Goal: Information Seeking & Learning: Learn about a topic

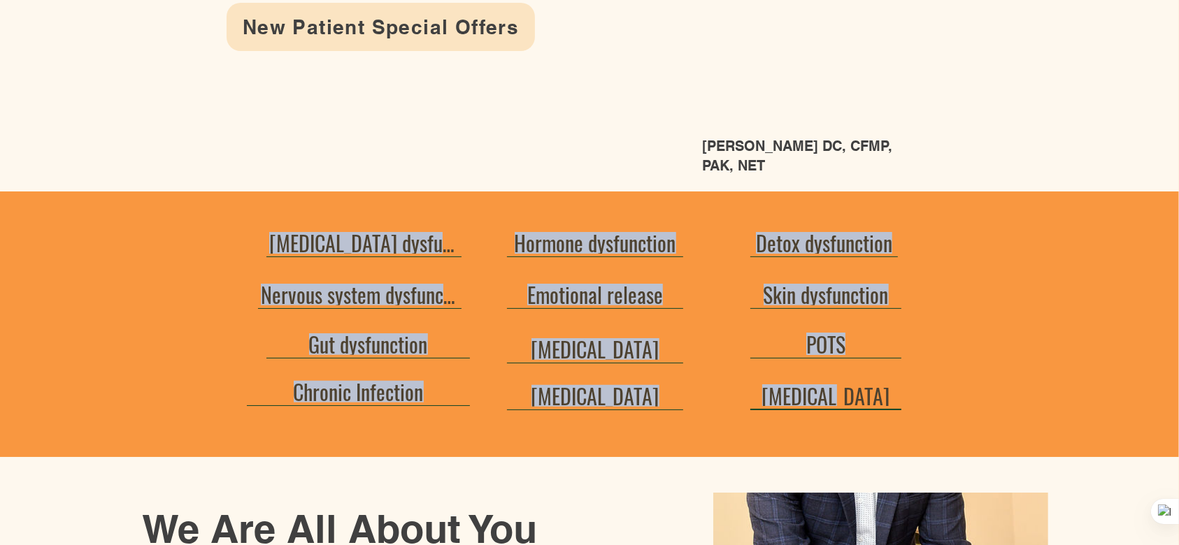
drag, startPoint x: 220, startPoint y: 234, endPoint x: 895, endPoint y: 394, distance: 693.2
click at [895, 394] on section "[MEDICAL_DATA] dysfunction Nervous system dysfunction Gut dysfunction Chronic I…" at bounding box center [589, 325] width 1179 height 266
copy section "[MEDICAL_DATA] dysfunction Nervous system dysfunction Gut dysfunction Chronic I…"
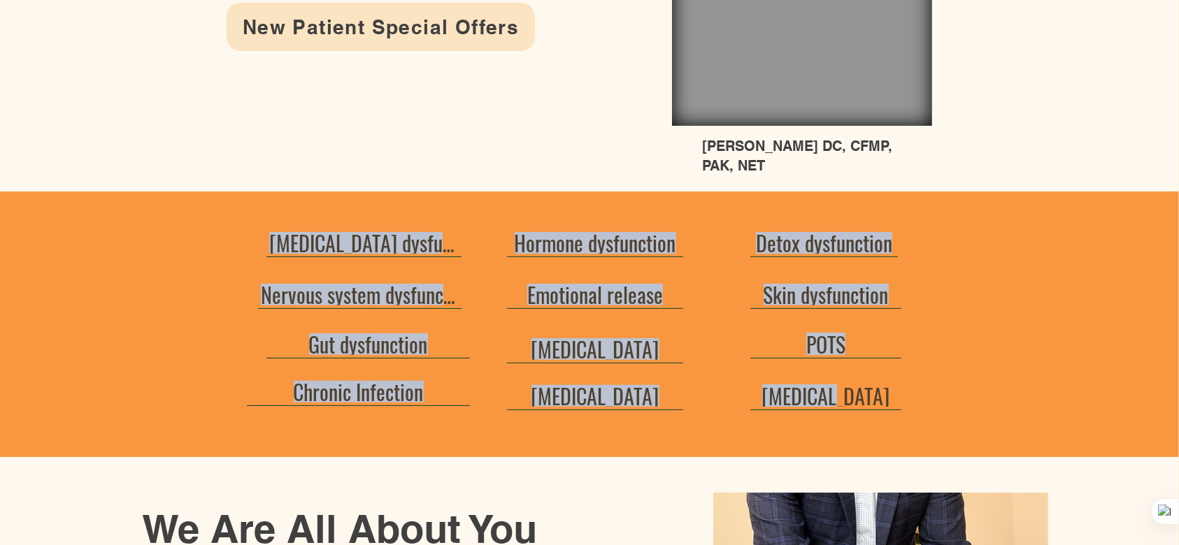
click at [963, 215] on div at bounding box center [589, 325] width 1179 height 266
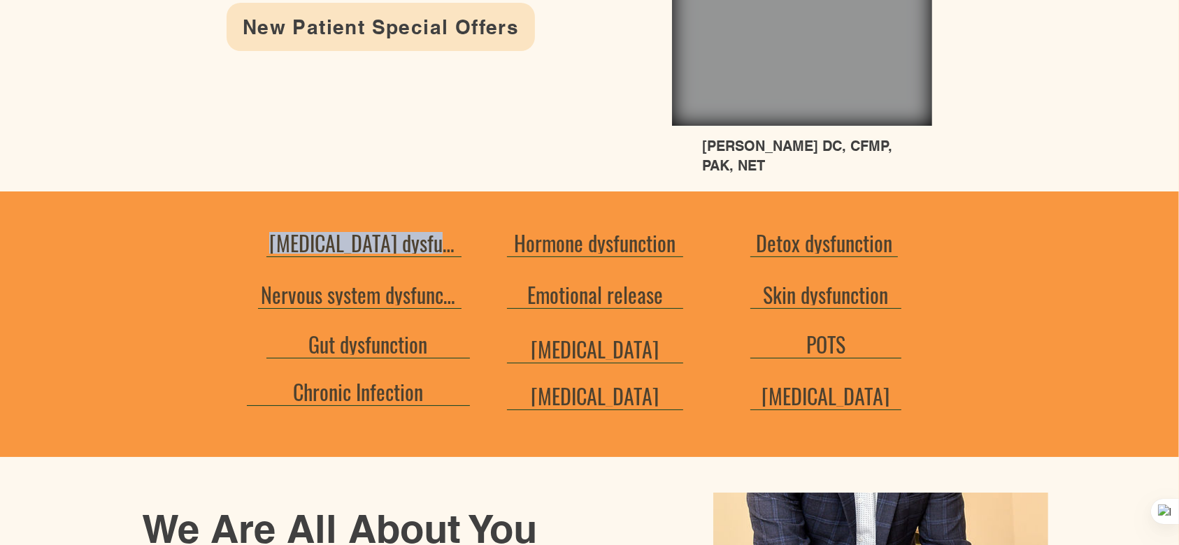
drag, startPoint x: 261, startPoint y: 245, endPoint x: 462, endPoint y: 249, distance: 200.7
click at [460, 250] on section "[MEDICAL_DATA] dysfunction Nervous system dysfunction Gut dysfunction Chronic I…" at bounding box center [589, 325] width 1179 height 266
copy section "[MEDICAL_DATA] dysfunction"
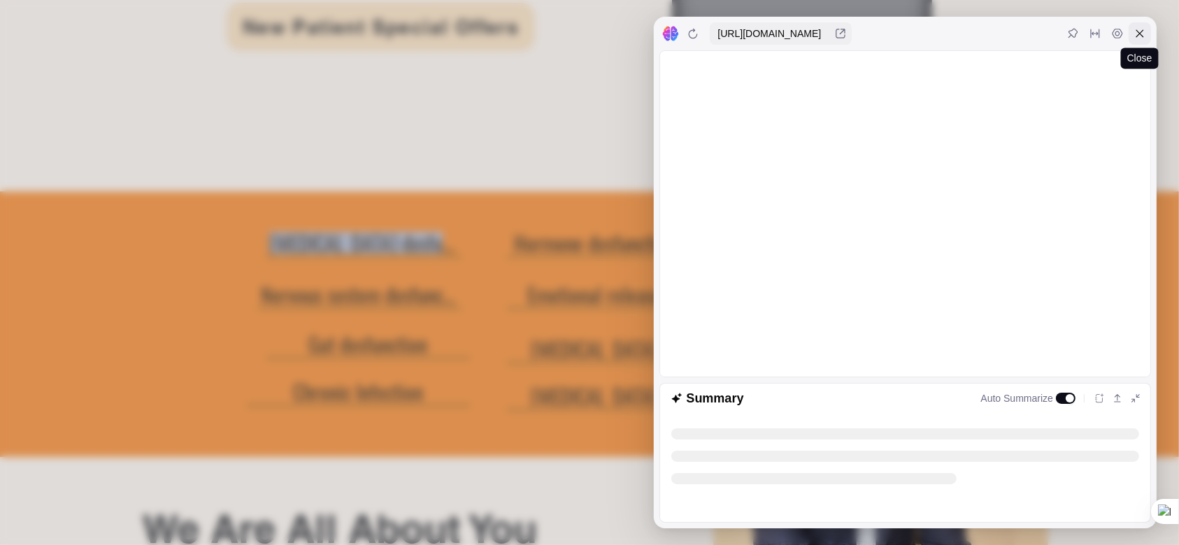
click at [1139, 40] on div at bounding box center [1139, 33] width 22 height 22
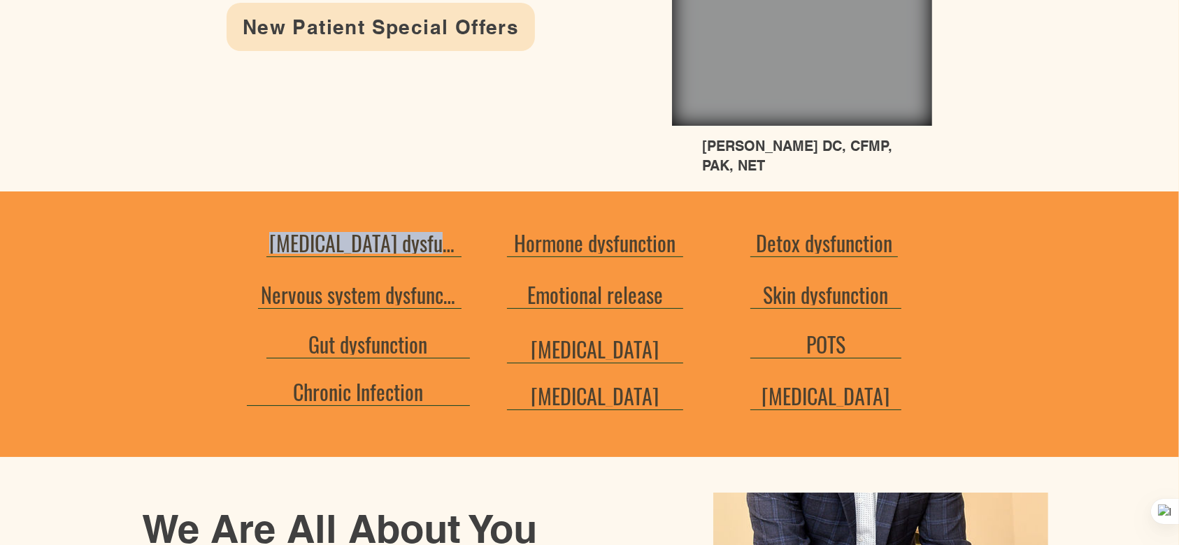
click at [672, 210] on div at bounding box center [589, 325] width 1179 height 266
click at [676, 211] on div at bounding box center [589, 325] width 1179 height 266
click at [610, 236] on span "Hormone dysfunction" at bounding box center [595, 242] width 161 height 31
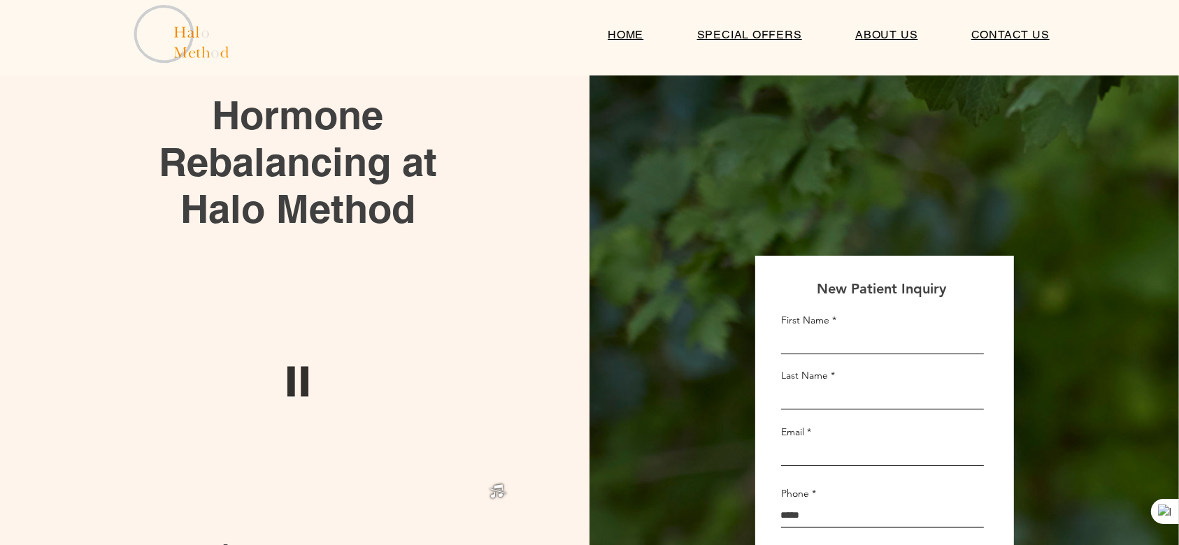
click at [341, 385] on img "Dr Strickland talkig about treating neuropathy, functional medicine, hormone he…" at bounding box center [297, 382] width 434 height 252
click at [324, 384] on icon "#comp-m37xt1nw svg [data-color="1"] {fill: #000000;}" at bounding box center [297, 381] width 69 height 69
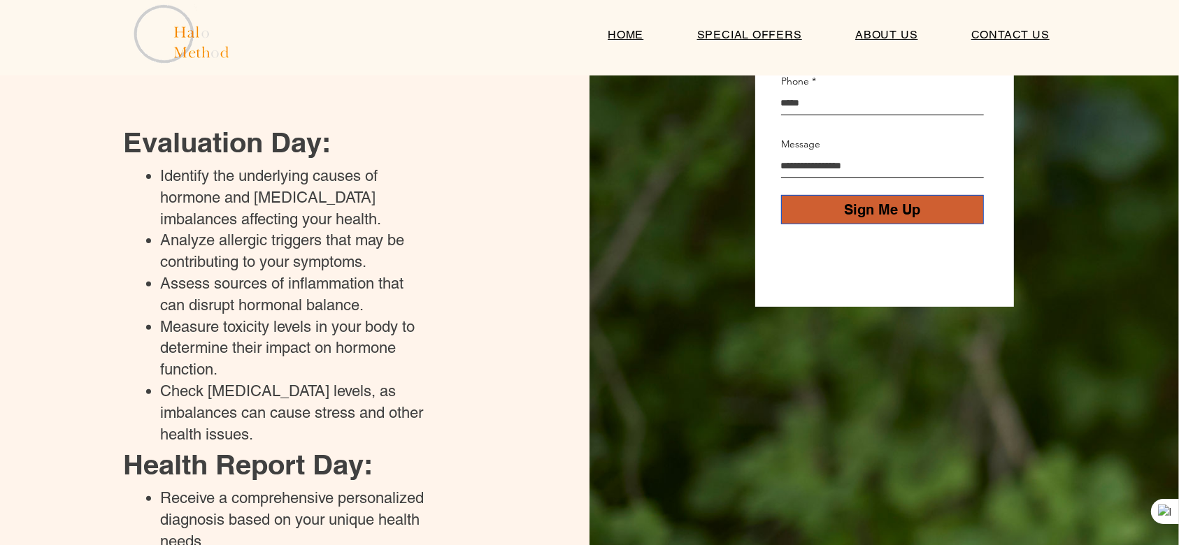
scroll to position [157, 0]
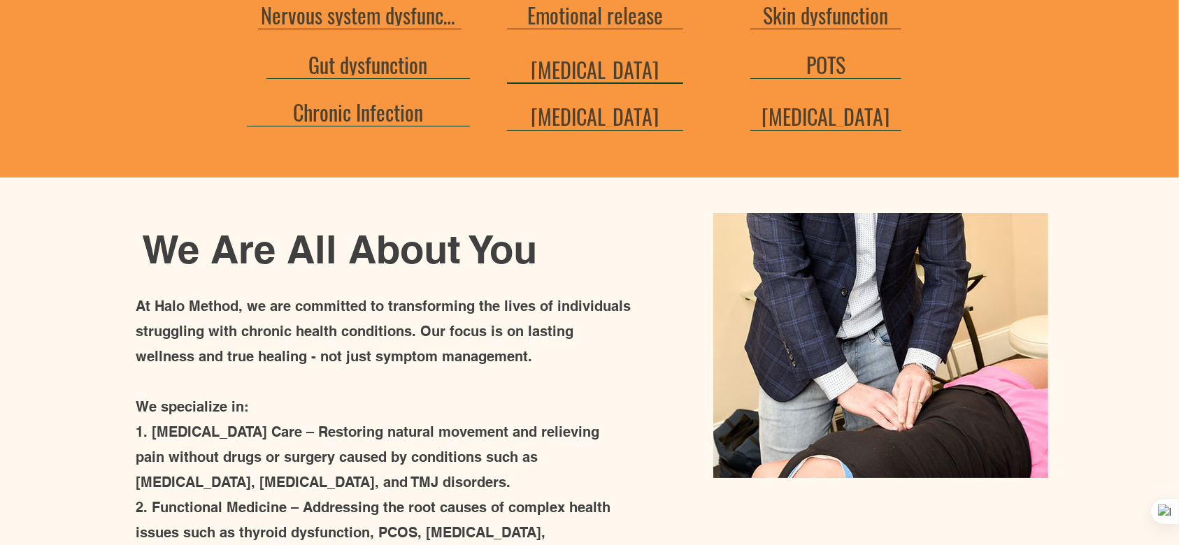
scroll to position [466, 0]
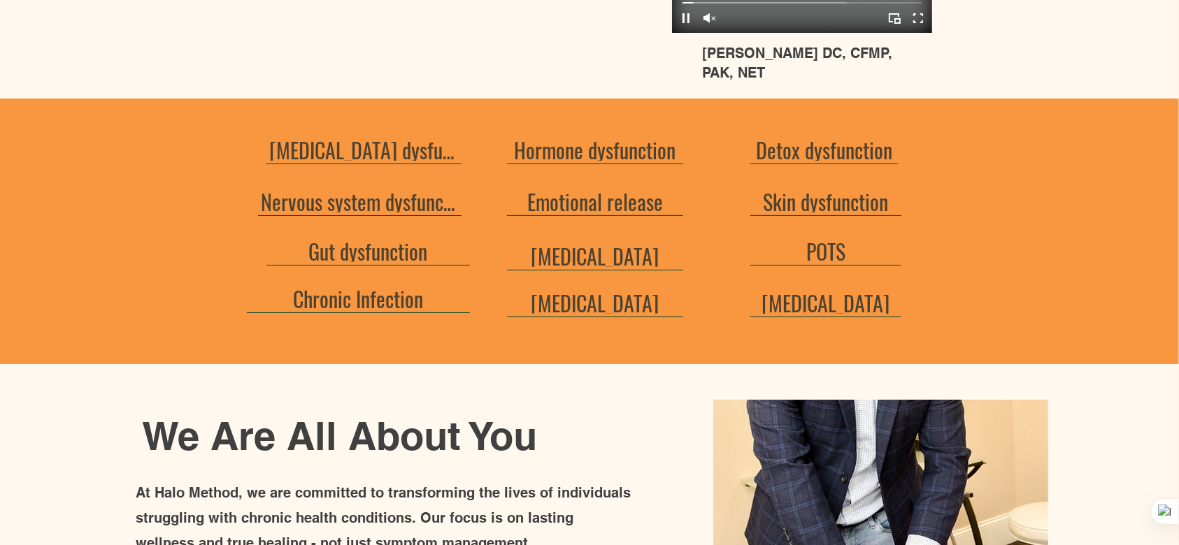
drag, startPoint x: 514, startPoint y: 143, endPoint x: 702, endPoint y: 151, distance: 188.2
click at [705, 151] on div at bounding box center [589, 232] width 1179 height 266
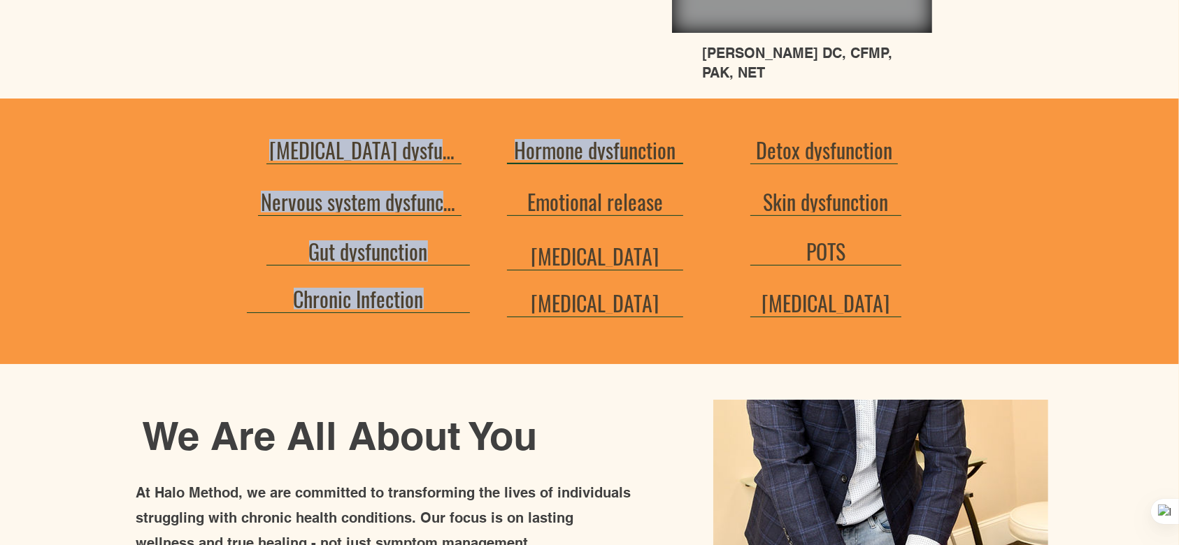
drag, startPoint x: 692, startPoint y: 146, endPoint x: 618, endPoint y: 156, distance: 74.7
click at [618, 156] on section "[MEDICAL_DATA] dysfunction Nervous system dysfunction Gut dysfunction Chronic I…" at bounding box center [589, 232] width 1179 height 266
click at [510, 148] on span "Hormone dysfunction" at bounding box center [595, 149] width 171 height 21
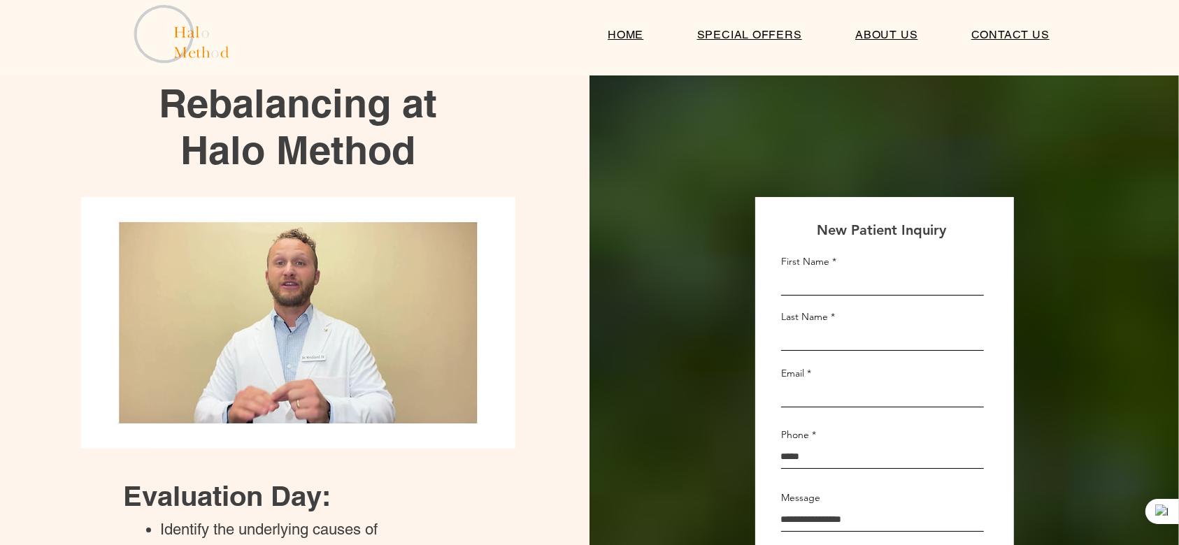
scroll to position [5, 0]
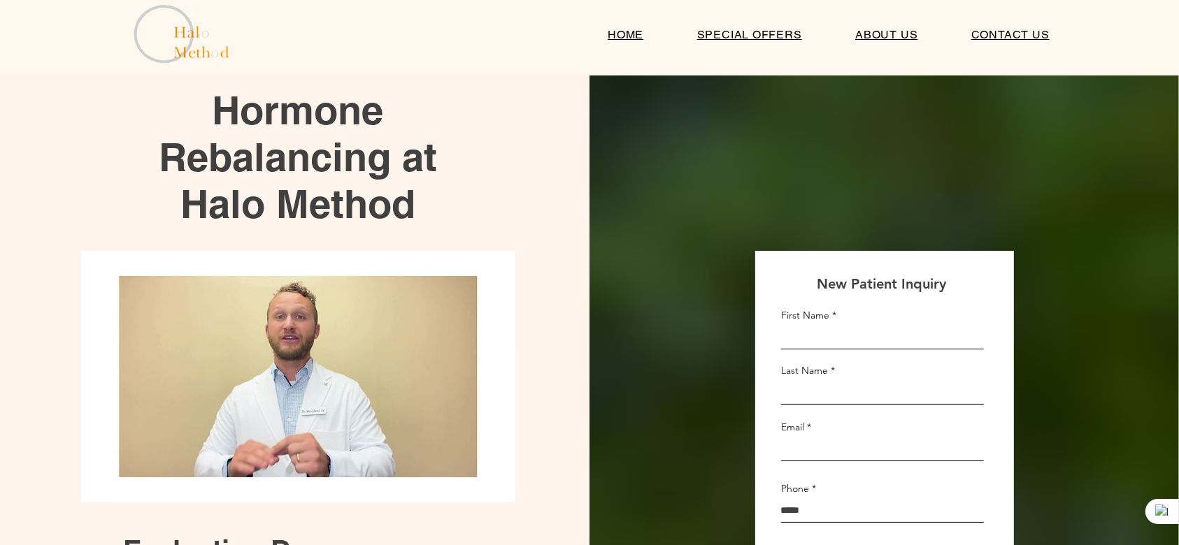
drag, startPoint x: 509, startPoint y: 148, endPoint x: 517, endPoint y: 110, distance: 38.7
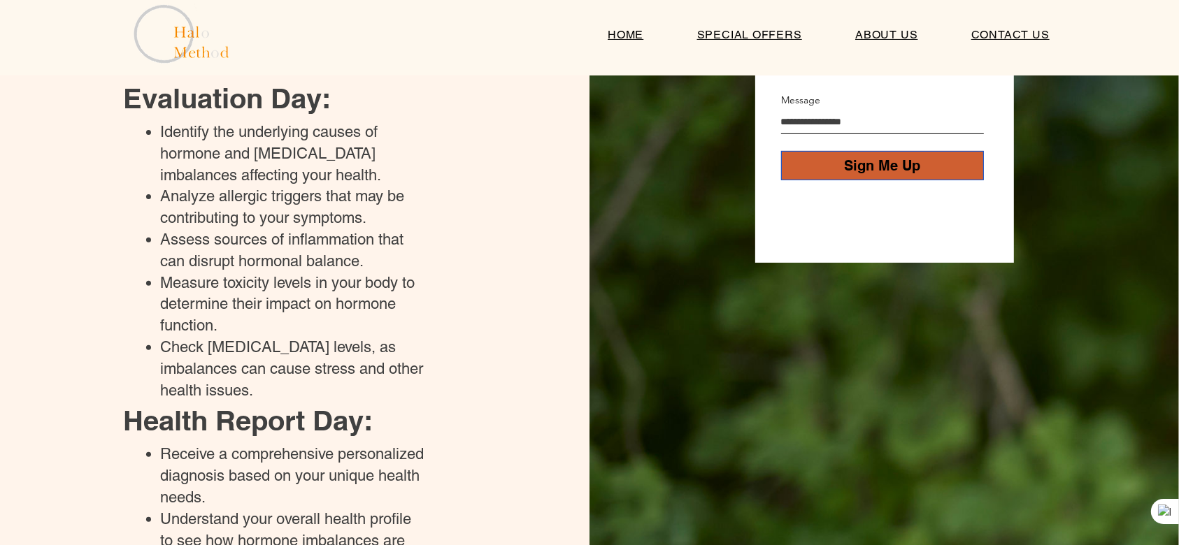
scroll to position [373, 0]
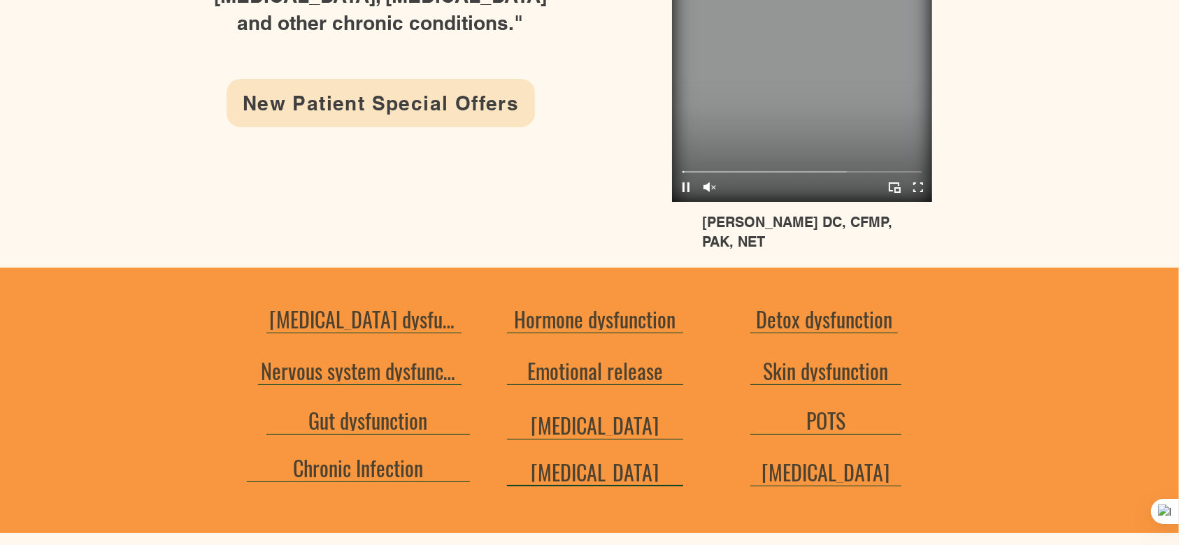
scroll to position [466, 0]
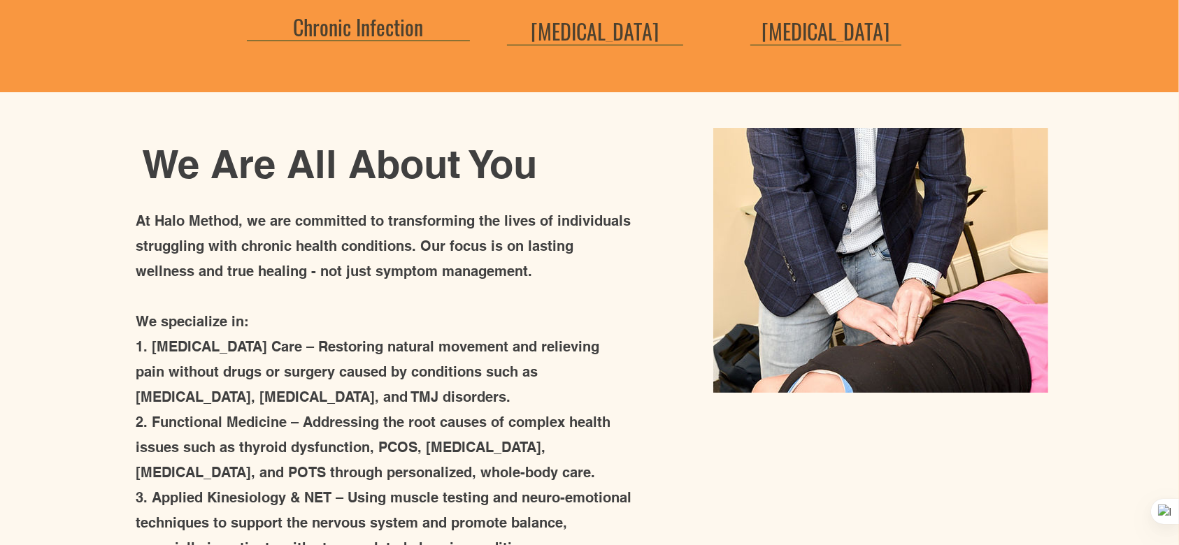
scroll to position [839, 0]
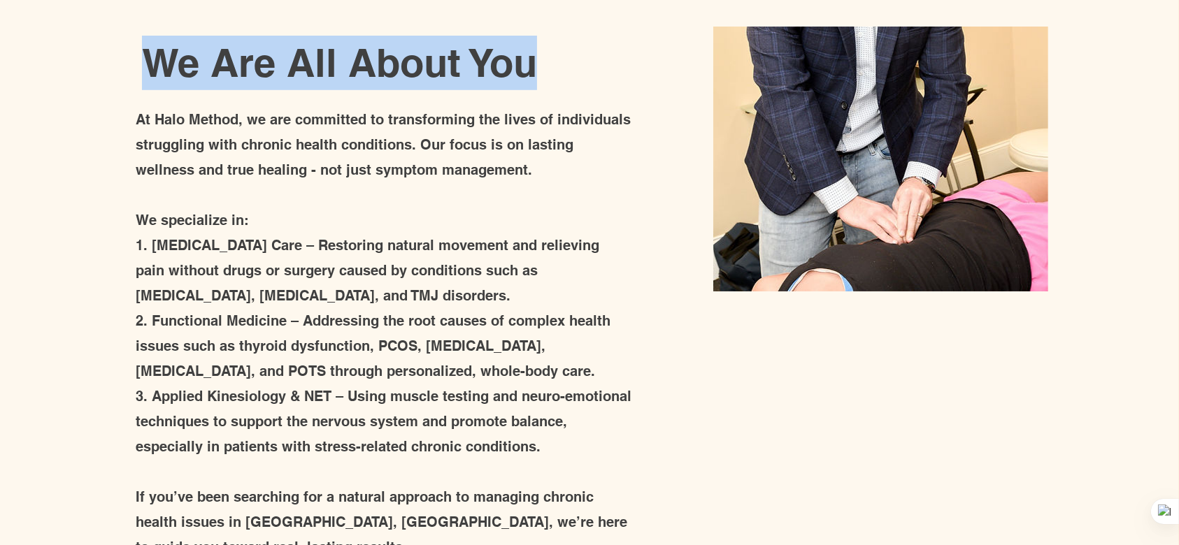
drag, startPoint x: 139, startPoint y: 53, endPoint x: 531, endPoint y: 60, distance: 392.2
click at [531, 60] on h2 "We Are All About You" at bounding box center [339, 63] width 401 height 55
copy span "We Are All About You"
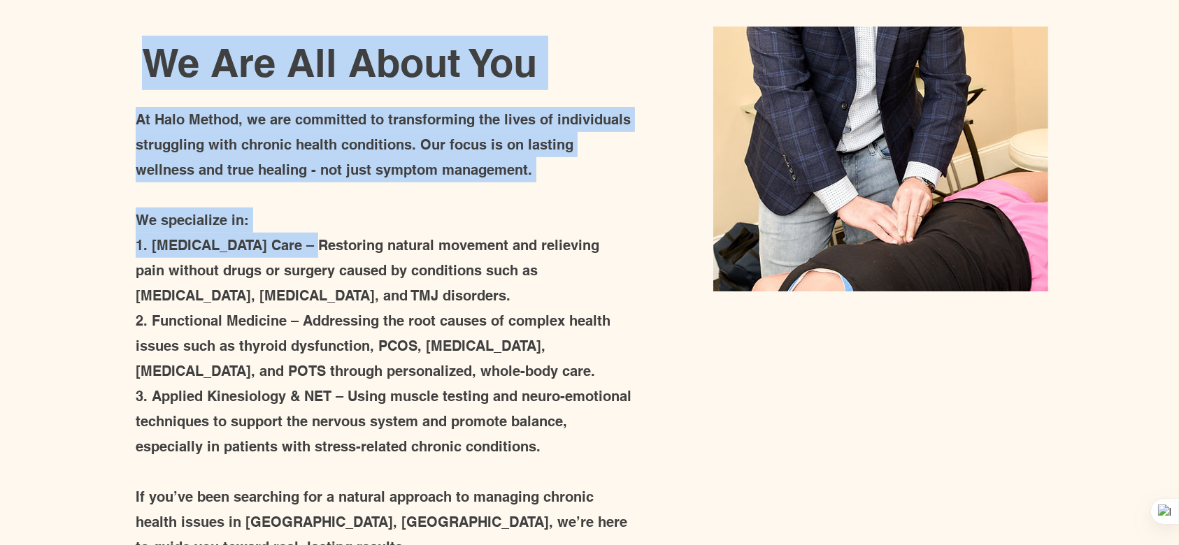
drag, startPoint x: 127, startPoint y: 113, endPoint x: 302, endPoint y: 254, distance: 224.2
click at [302, 254] on section "We Are All About You At Halo Method, we are committed to transforming the lives…" at bounding box center [589, 298] width 1179 height 614
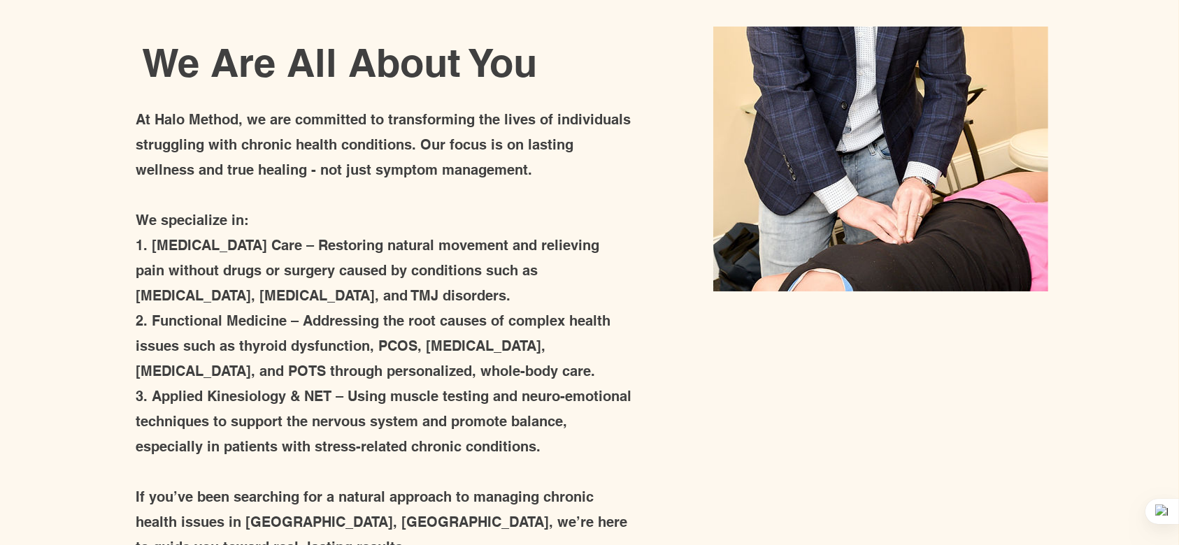
click at [333, 254] on p "1. [MEDICAL_DATA] Care – Restoring natural movement and relieving pain without …" at bounding box center [384, 270] width 496 height 75
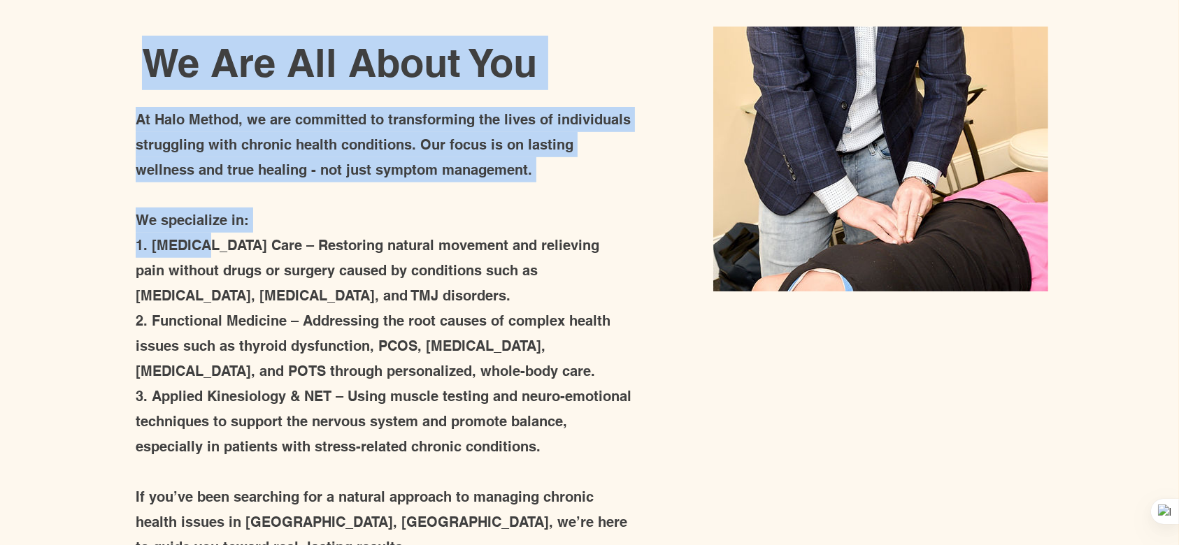
drag, startPoint x: 134, startPoint y: 115, endPoint x: 218, endPoint y: 299, distance: 202.7
click at [203, 247] on section "We Are All About You At Halo Method, we are committed to transforming the lives…" at bounding box center [589, 298] width 1179 height 614
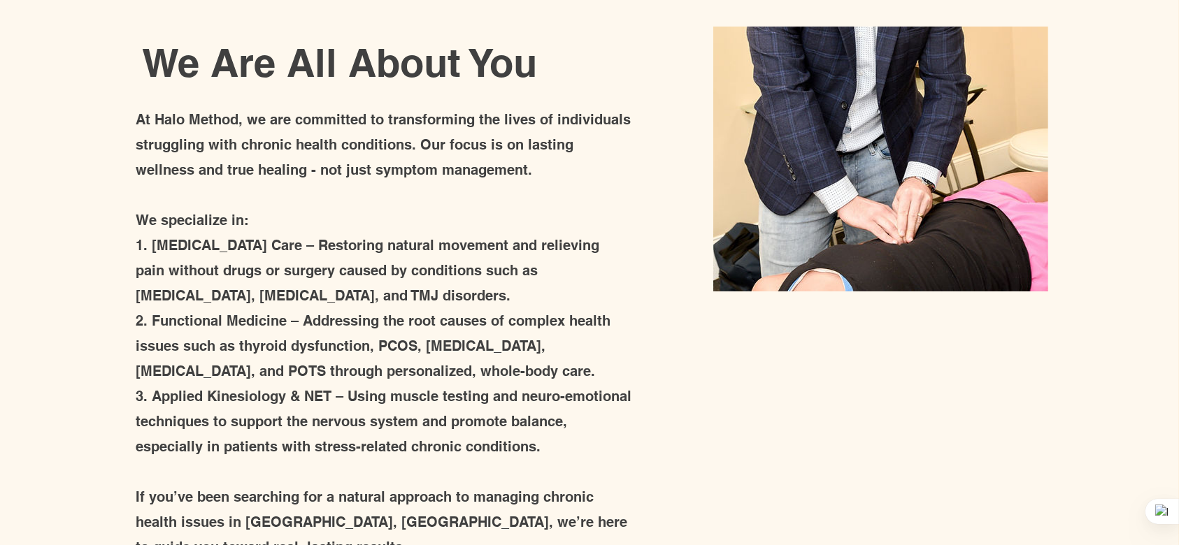
click at [547, 445] on p "3. Applied Kinesiology & NET – Using muscle testing and neuro-emotional techniq…" at bounding box center [384, 421] width 496 height 75
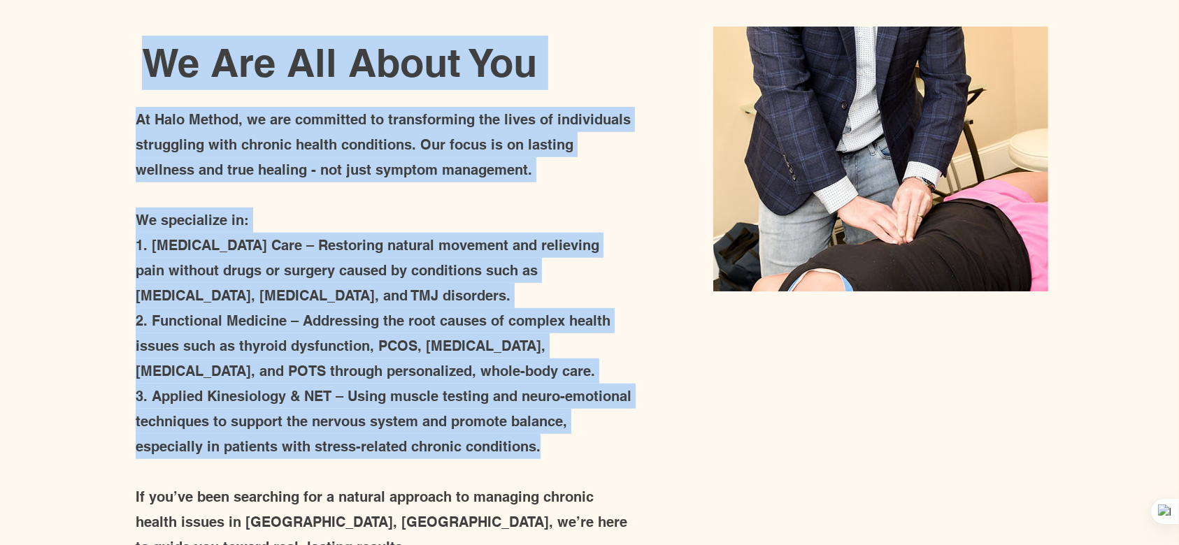
drag, startPoint x: 547, startPoint y: 445, endPoint x: 124, endPoint y: 113, distance: 538.1
click at [124, 113] on section "We Are All About You At Halo Method, we are committed to transforming the lives…" at bounding box center [589, 298] width 1179 height 614
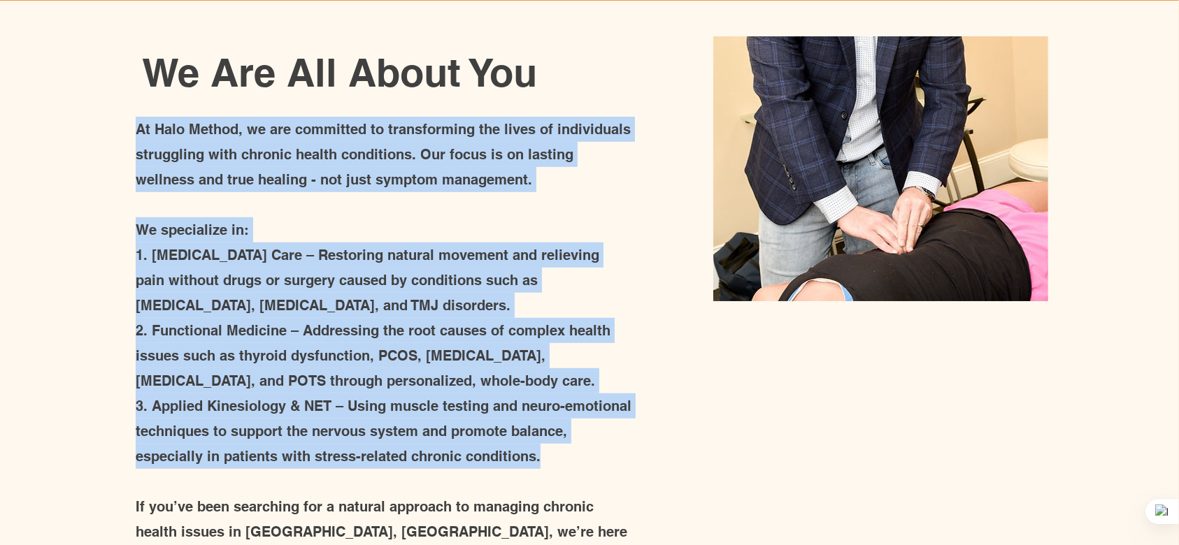
copy div "At Halo Method, we are committed to transforming the lives of individuals strug…"
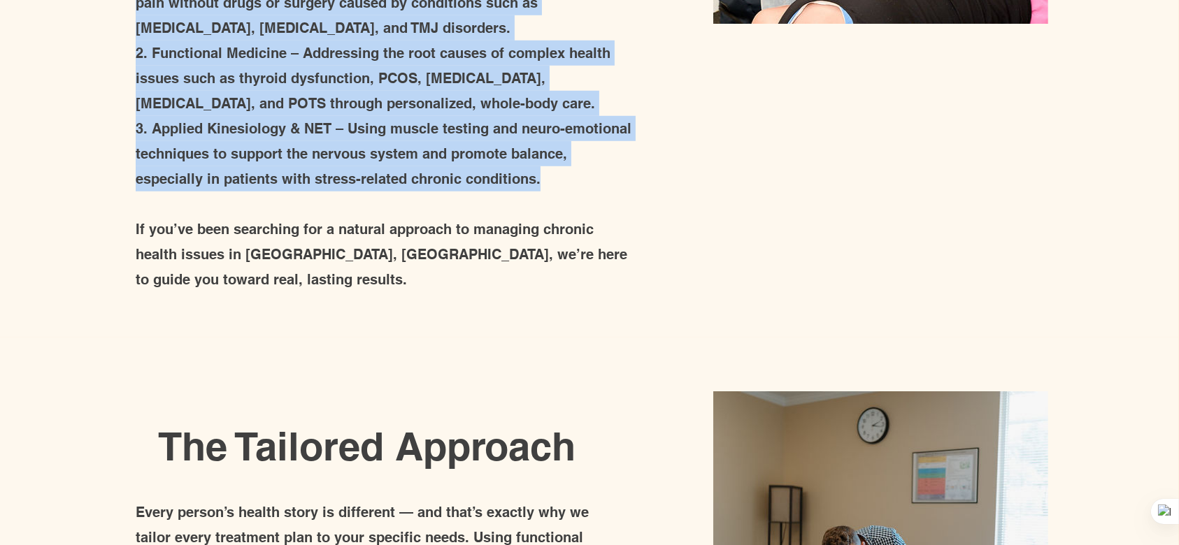
scroll to position [1109, 0]
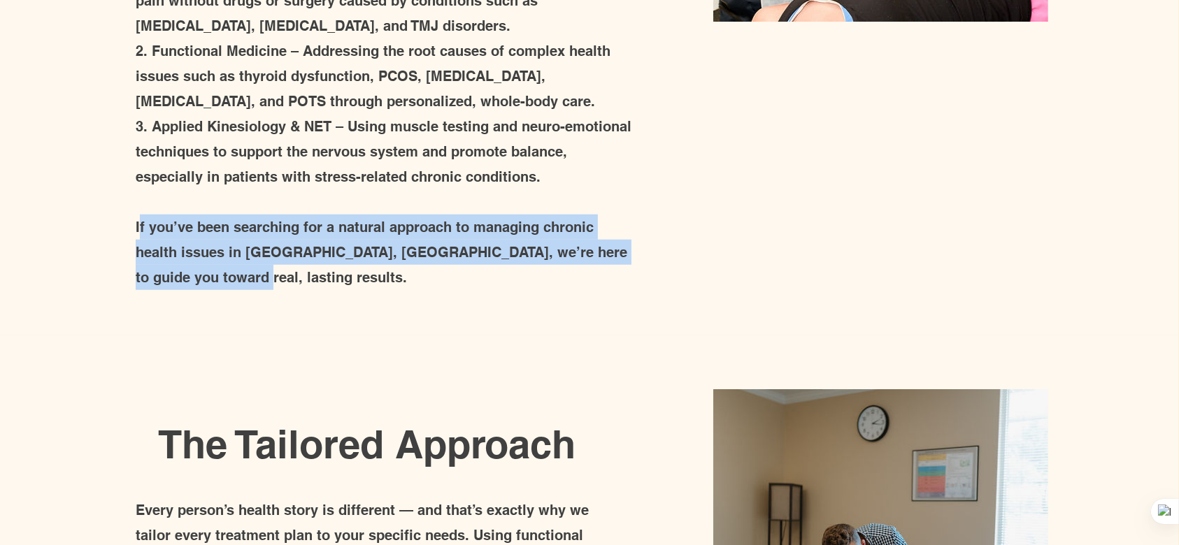
drag, startPoint x: 253, startPoint y: 282, endPoint x: 138, endPoint y: 232, distance: 125.6
click at [138, 232] on p "If you’ve been searching for a natural approach to managing chronic health issu…" at bounding box center [384, 252] width 496 height 75
copy span "f you’ve been searching for a natural approach to managing chronic health issue…"
copy span "If you’ve been searching for a natural approach to managing chronic health issu…"
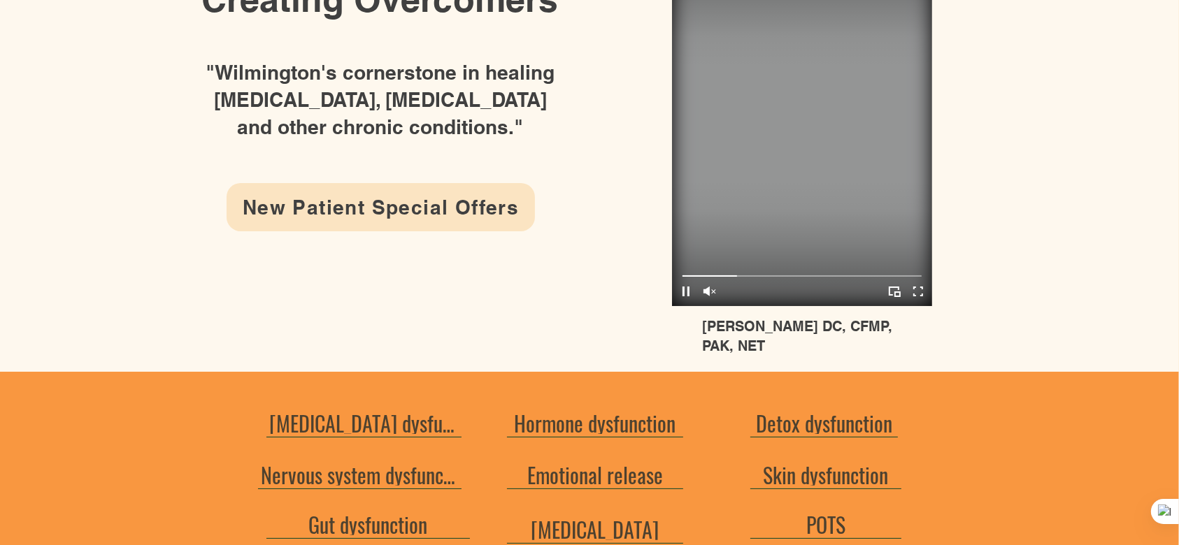
scroll to position [0, 0]
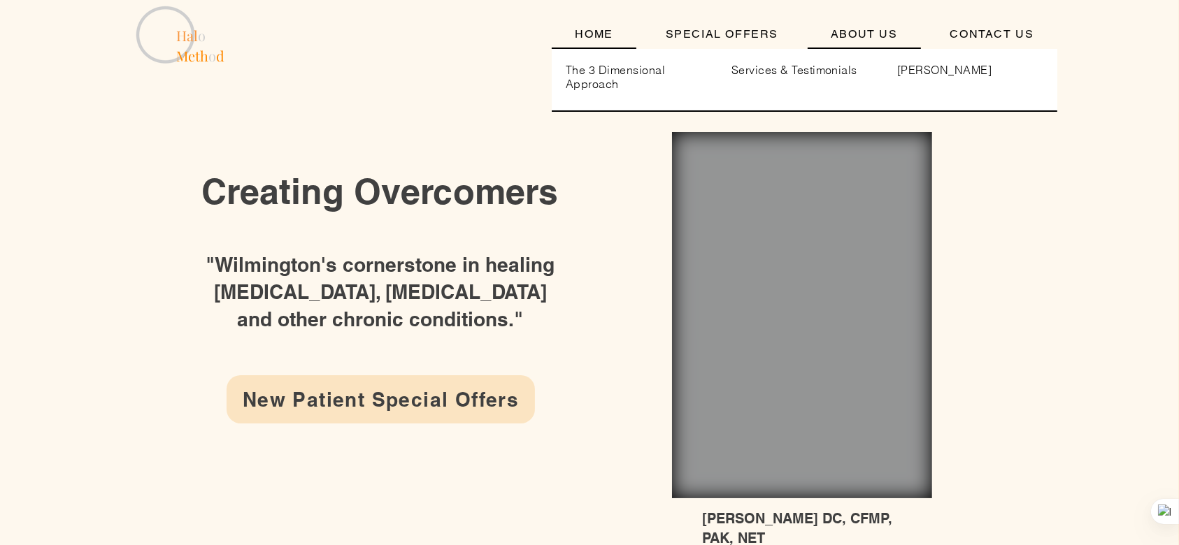
click at [862, 30] on span "ABOUT US" at bounding box center [863, 33] width 67 height 13
